Goal: Communication & Community: Connect with others

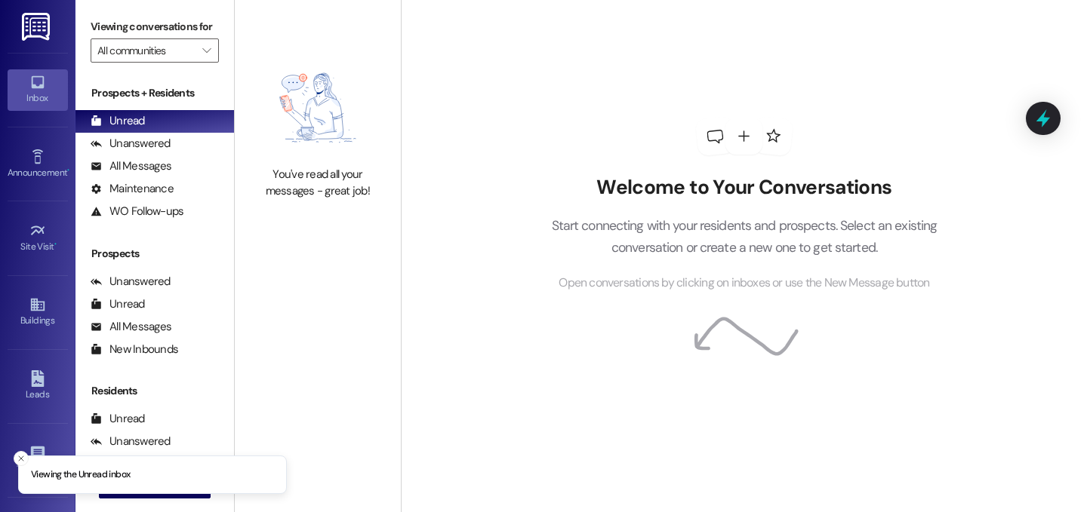
click at [161, 494] on li "Viewing the Unread inbox" at bounding box center [152, 475] width 269 height 39
click at [158, 495] on button " New Message" at bounding box center [155, 487] width 112 height 24
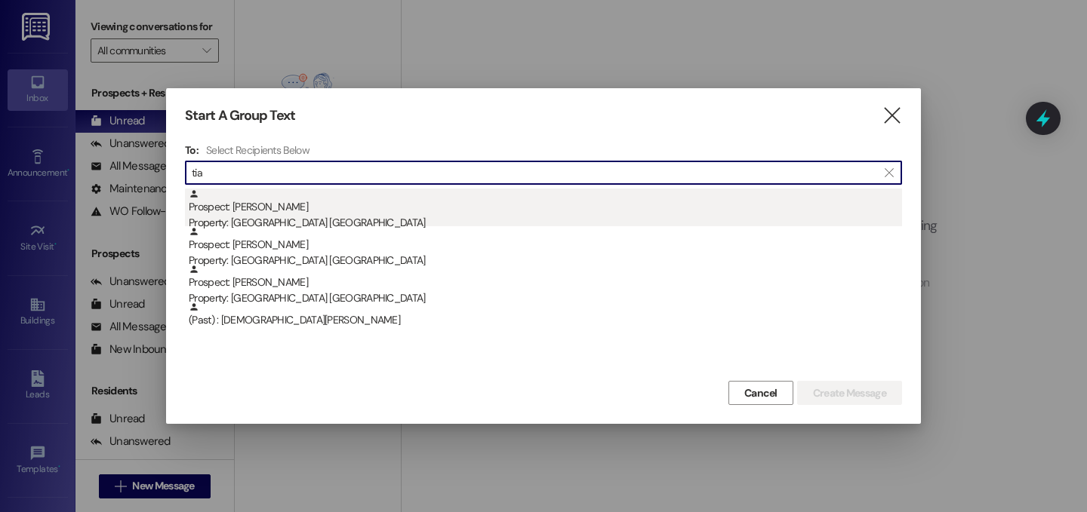
type input "tia"
click at [242, 212] on div "Prospect: [PERSON_NAME] Property: [GEOGRAPHIC_DATA] [GEOGRAPHIC_DATA]" at bounding box center [545, 210] width 713 height 43
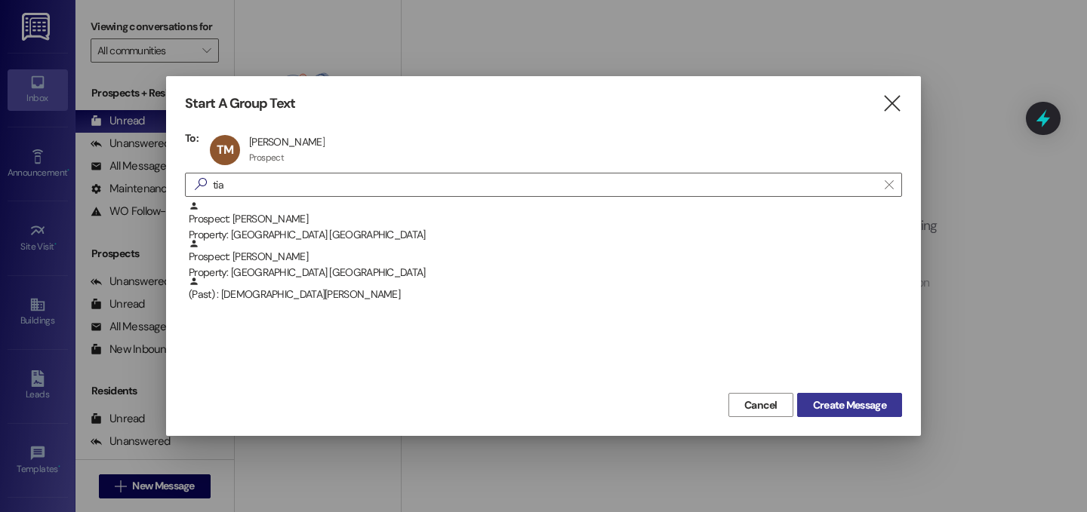
click at [861, 404] on span "Create Message" at bounding box center [849, 406] width 73 height 16
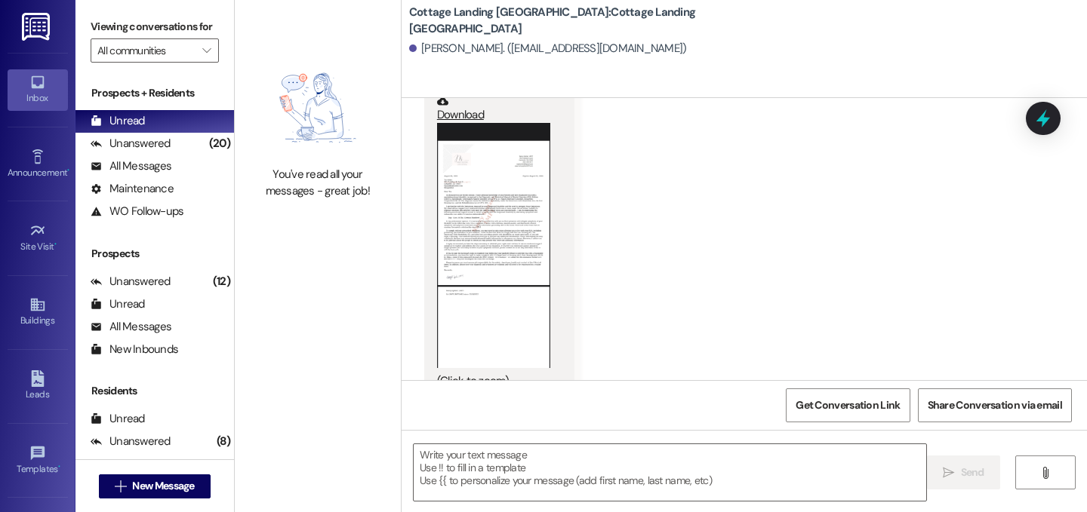
scroll to position [2006, 0]
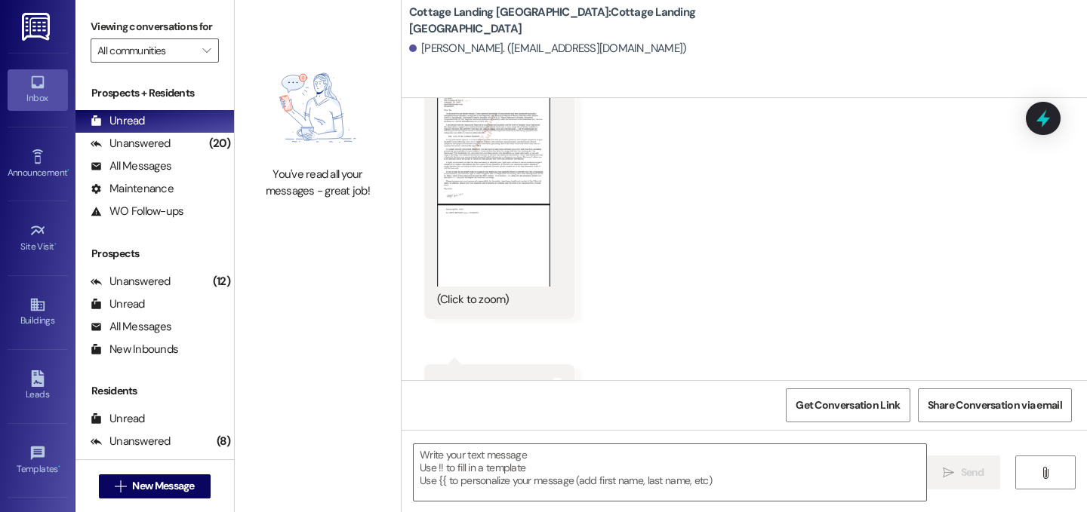
click at [511, 205] on button "Zoom image" at bounding box center [493, 164] width 113 height 245
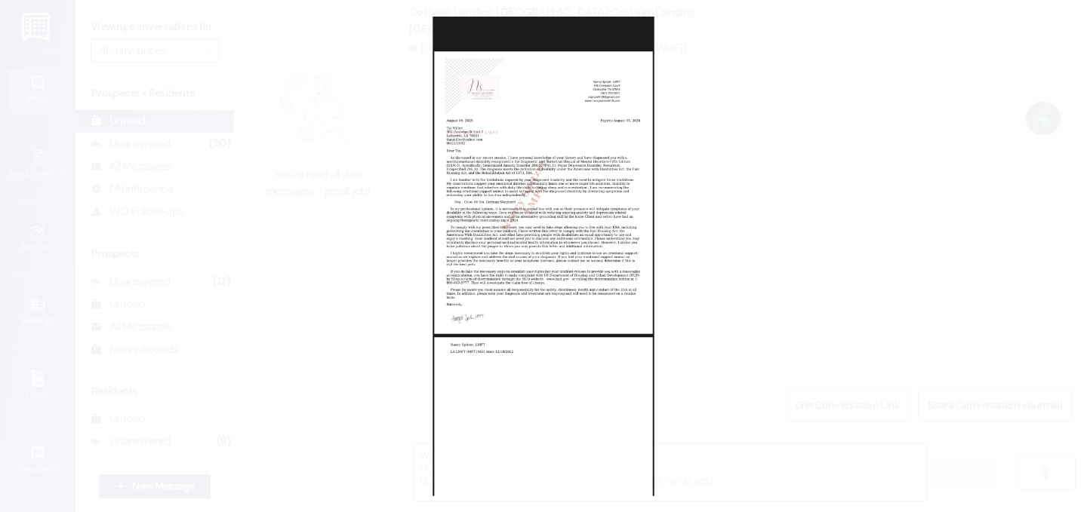
click at [544, 241] on button "Unzoom image" at bounding box center [543, 256] width 1087 height 512
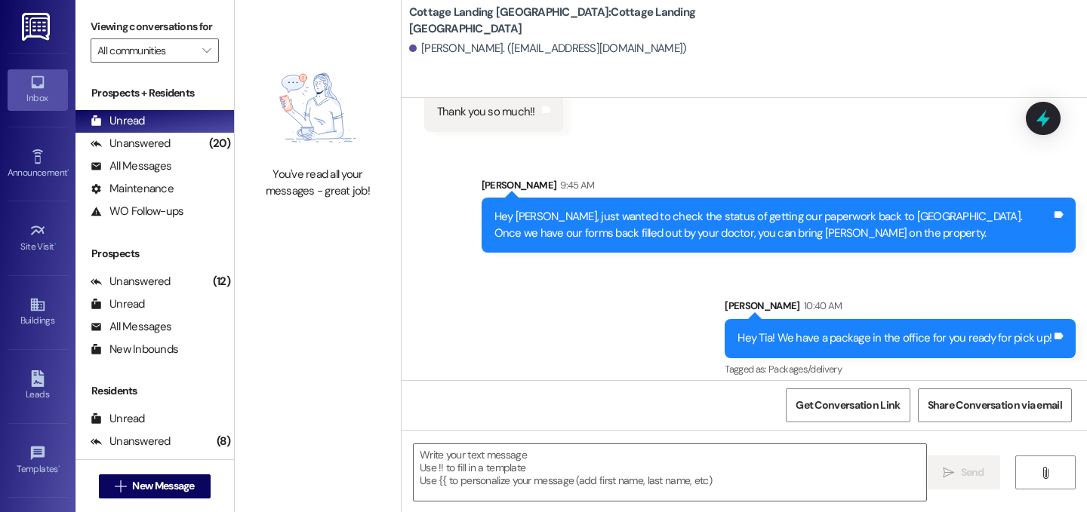
scroll to position [3591, 0]
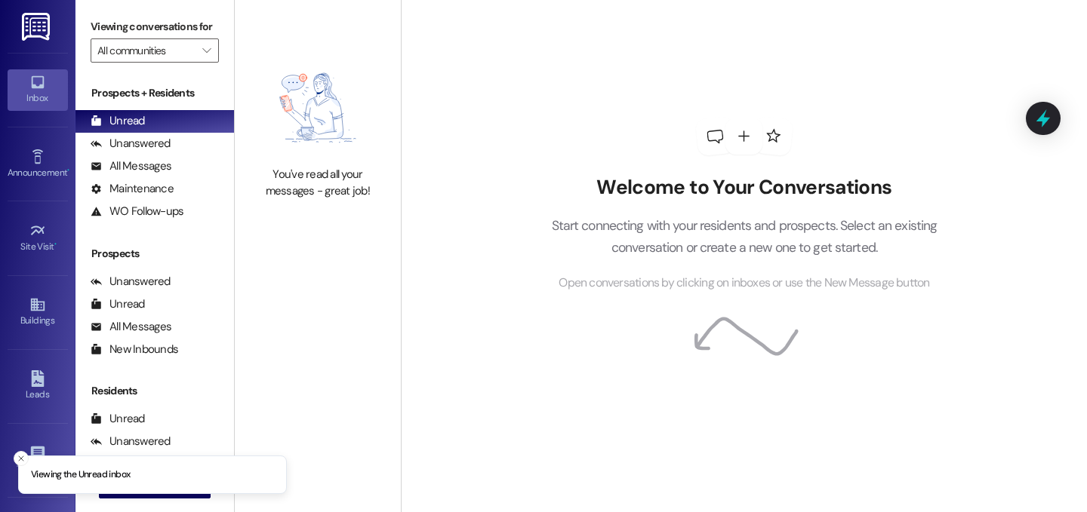
click at [157, 493] on li "Viewing the Unread inbox" at bounding box center [152, 475] width 269 height 39
click at [180, 496] on button " New Message" at bounding box center [155, 487] width 112 height 24
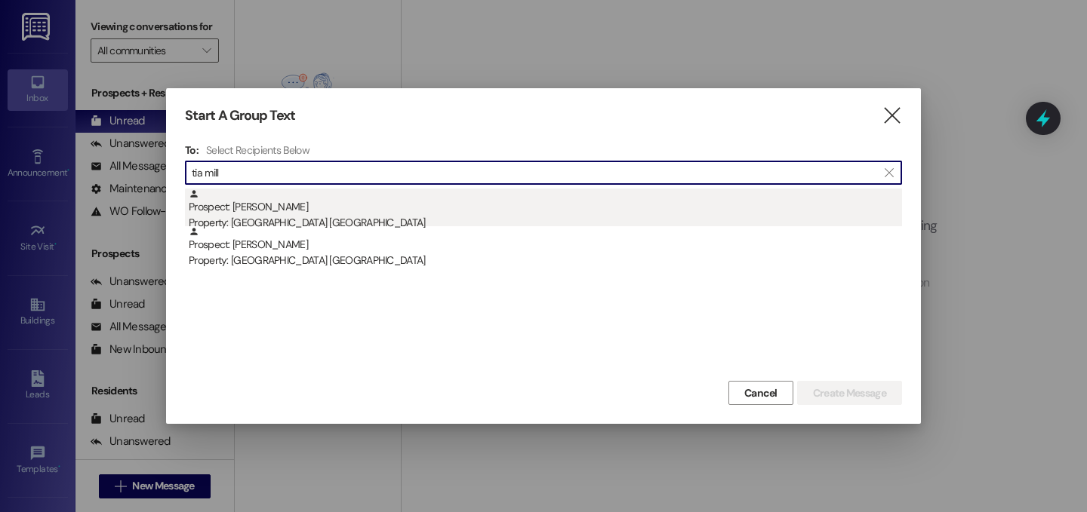
type input "tia mill"
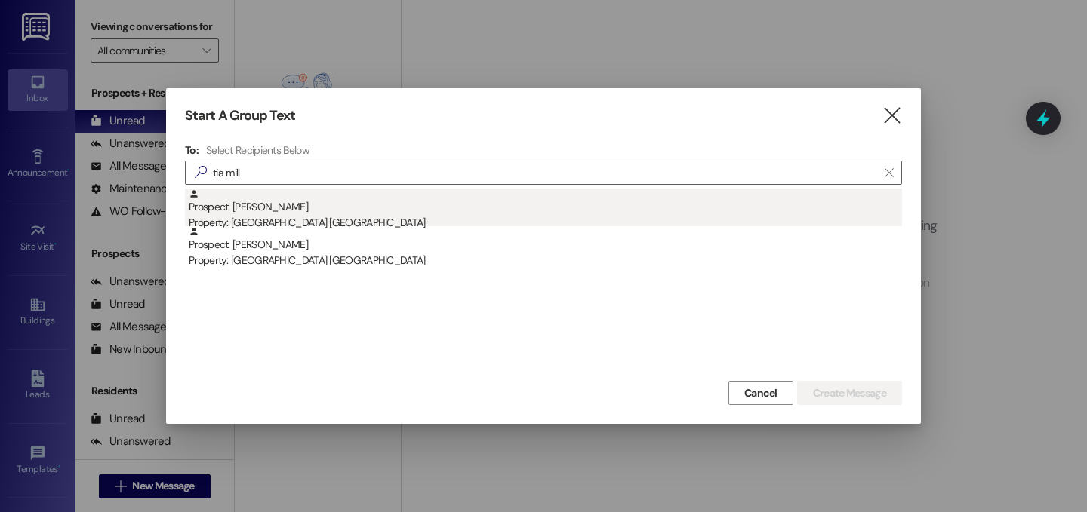
click at [226, 214] on div "Prospect: [PERSON_NAME] Property: [GEOGRAPHIC_DATA] [GEOGRAPHIC_DATA]" at bounding box center [545, 210] width 713 height 43
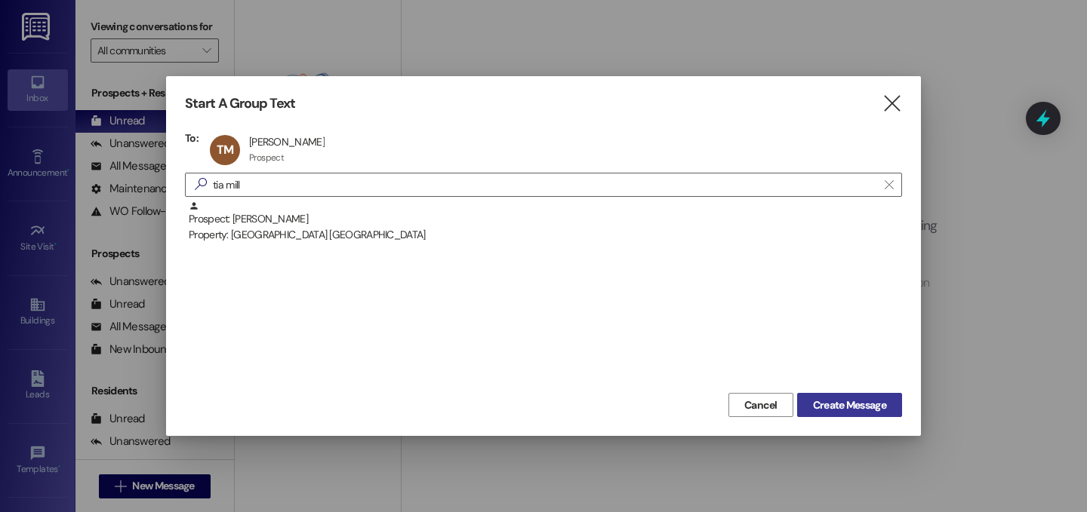
click at [863, 408] on span "Create Message" at bounding box center [849, 406] width 73 height 16
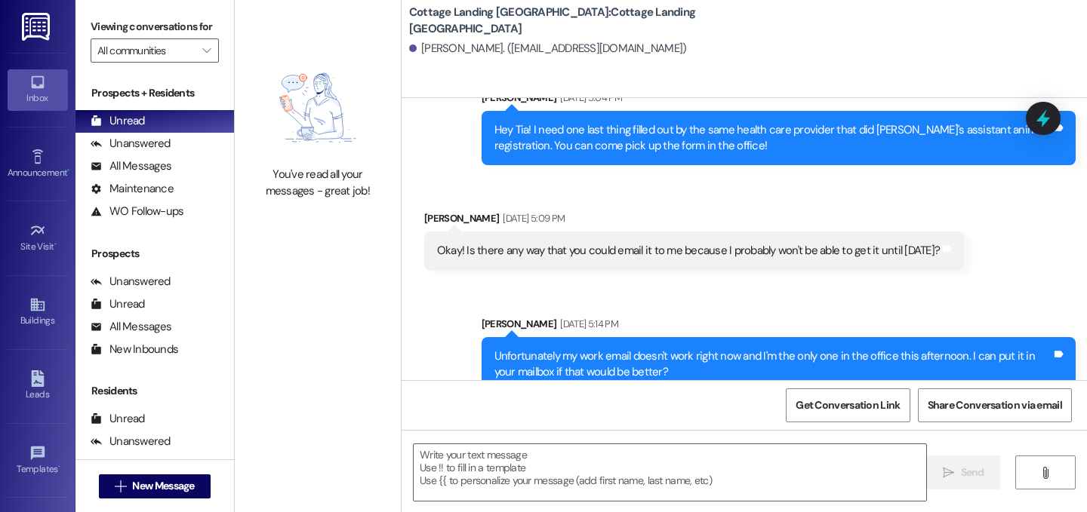
scroll to position [3039, 0]
